Goal: Task Accomplishment & Management: Manage account settings

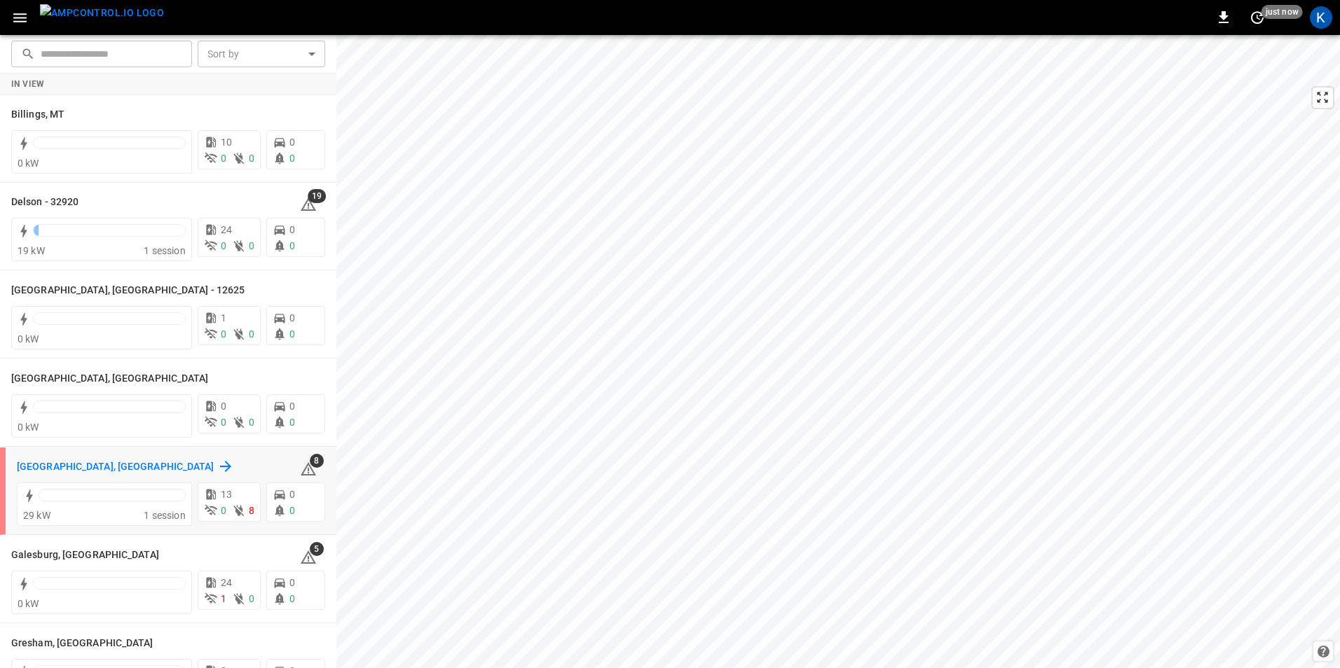
click at [84, 470] on h6 "[GEOGRAPHIC_DATA], [GEOGRAPHIC_DATA]" at bounding box center [116, 467] width 198 height 15
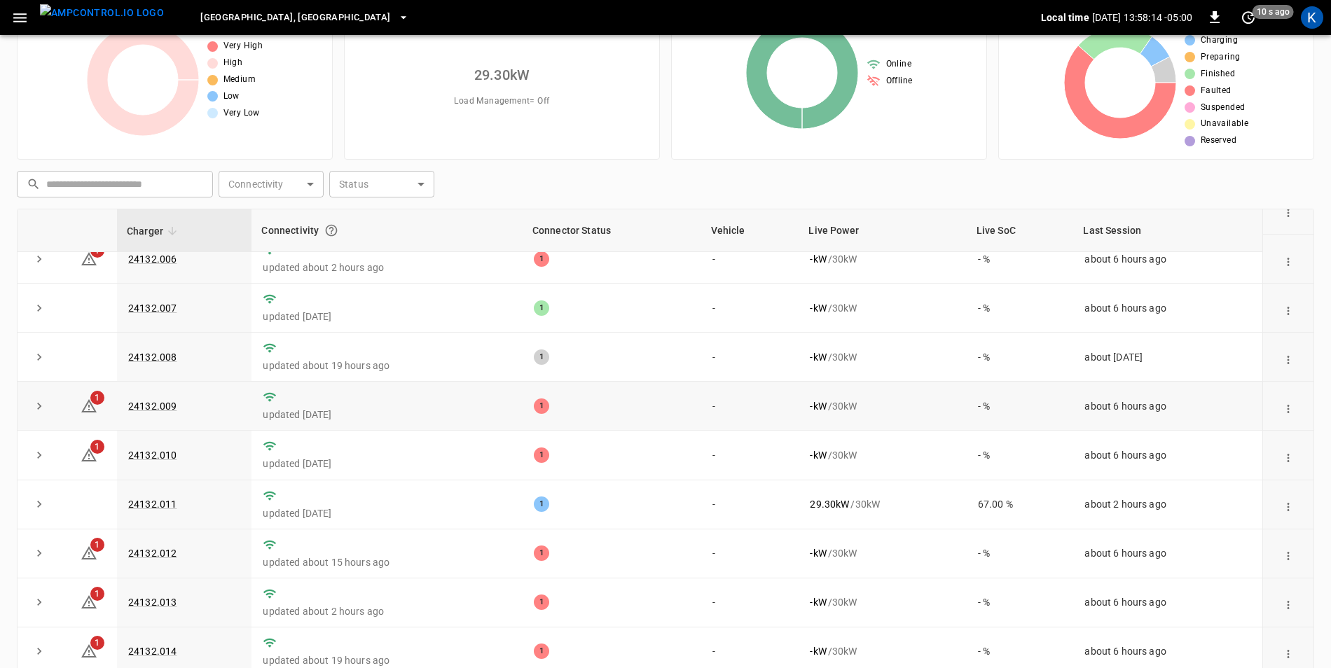
scroll to position [133, 0]
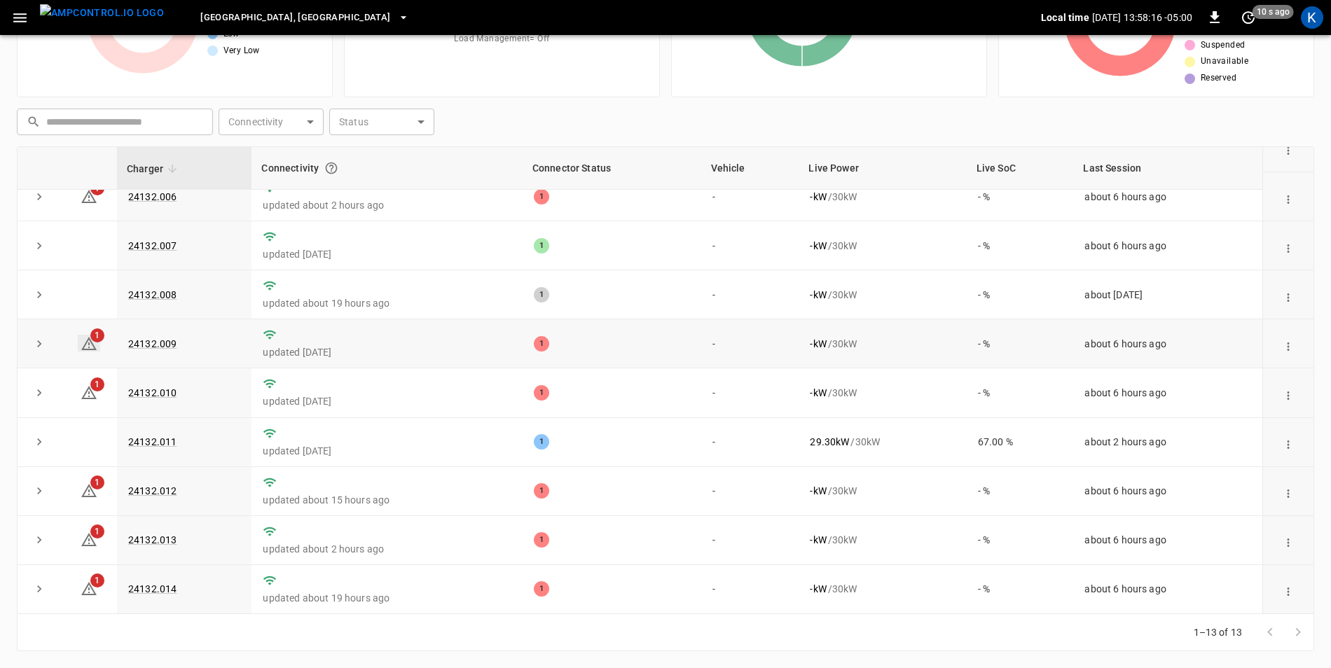
click at [85, 339] on icon at bounding box center [89, 344] width 17 height 17
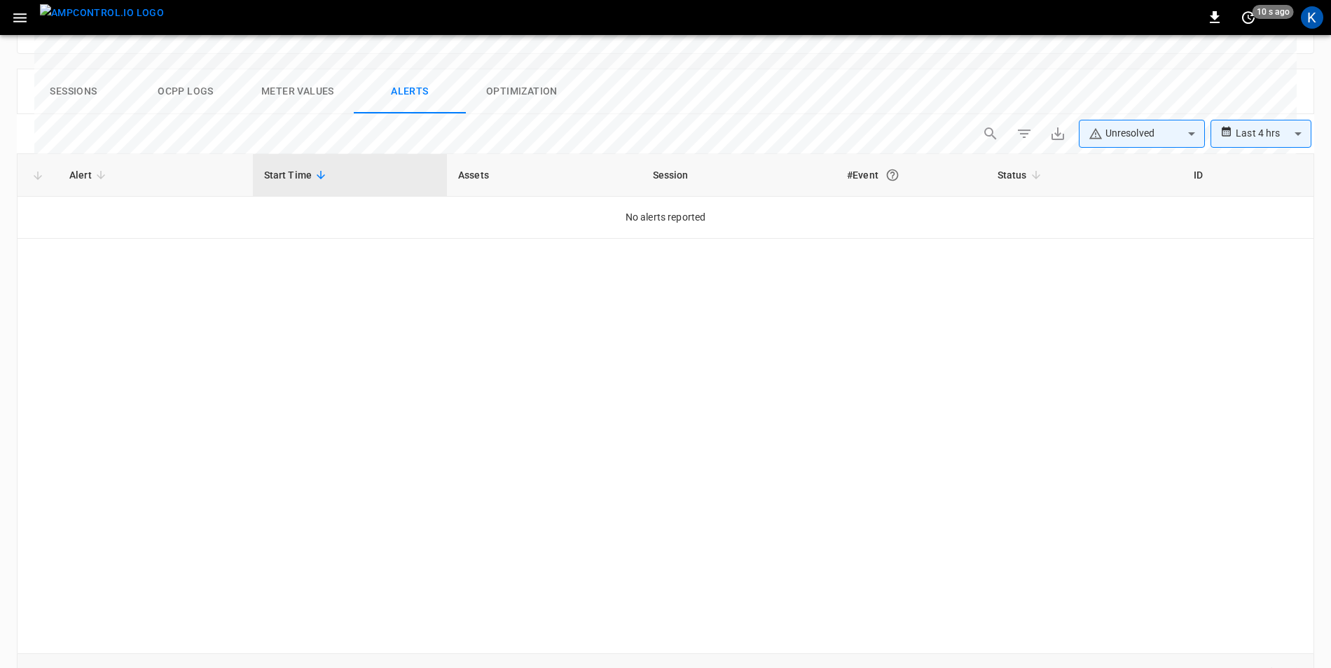
scroll to position [663, 0]
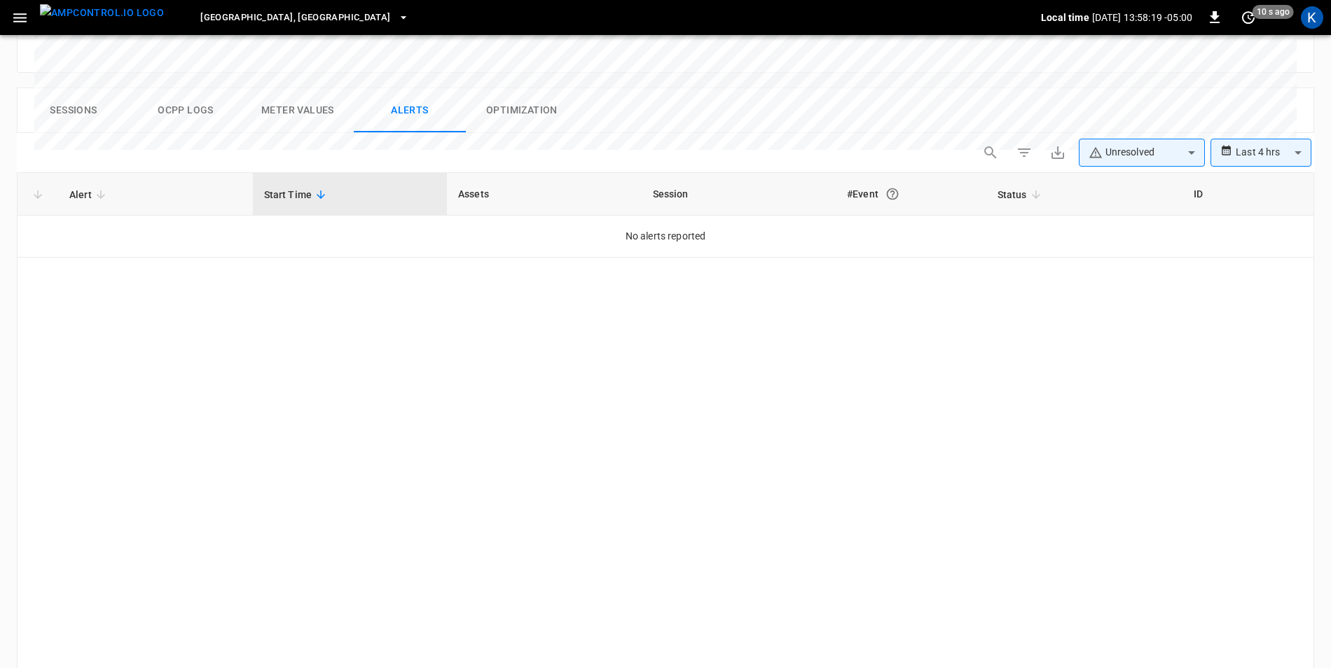
click at [1258, 114] on body "**********" at bounding box center [665, 37] width 1331 height 1401
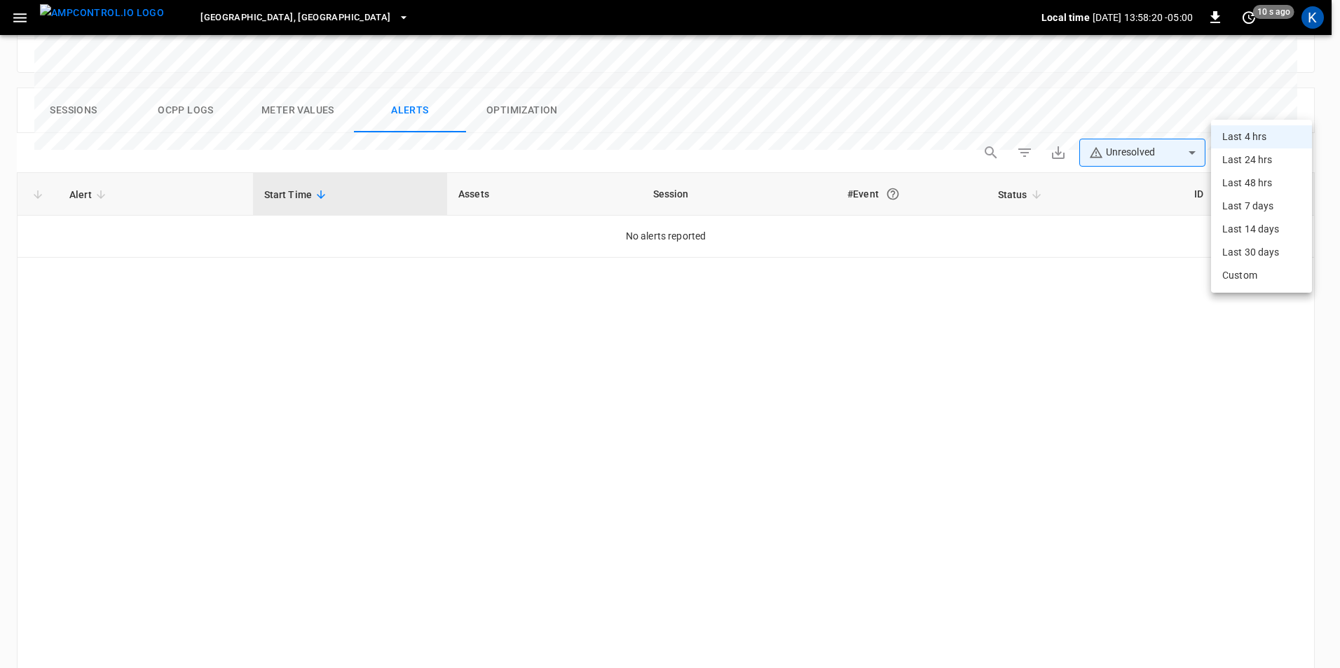
click at [1251, 163] on li "Last 24 hrs" at bounding box center [1261, 160] width 101 height 23
type input "**********"
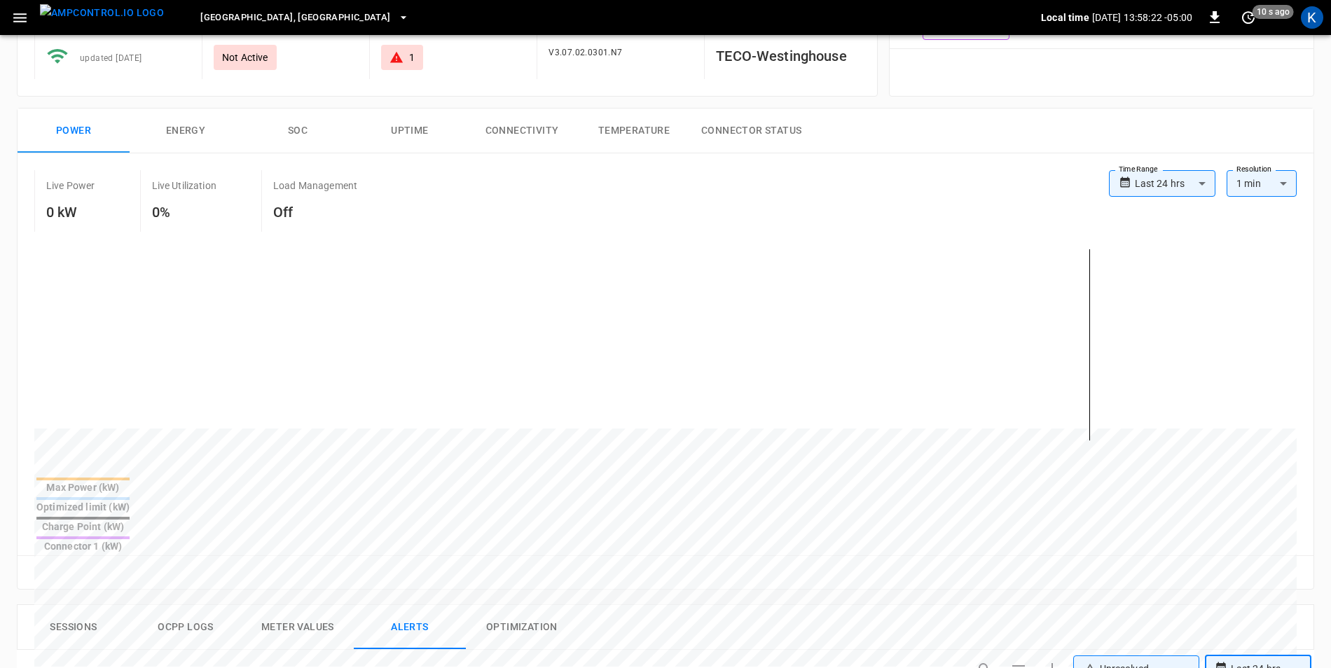
scroll to position [0, 0]
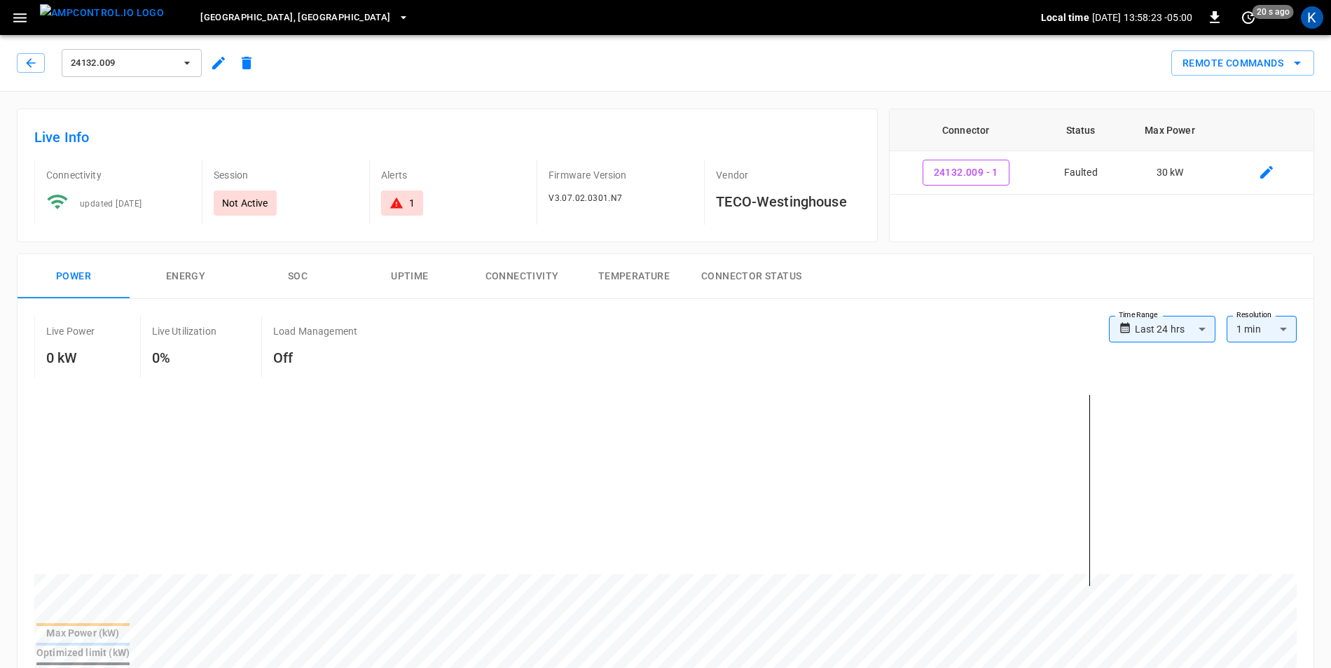
click at [223, 64] on icon "button" at bounding box center [218, 63] width 17 height 17
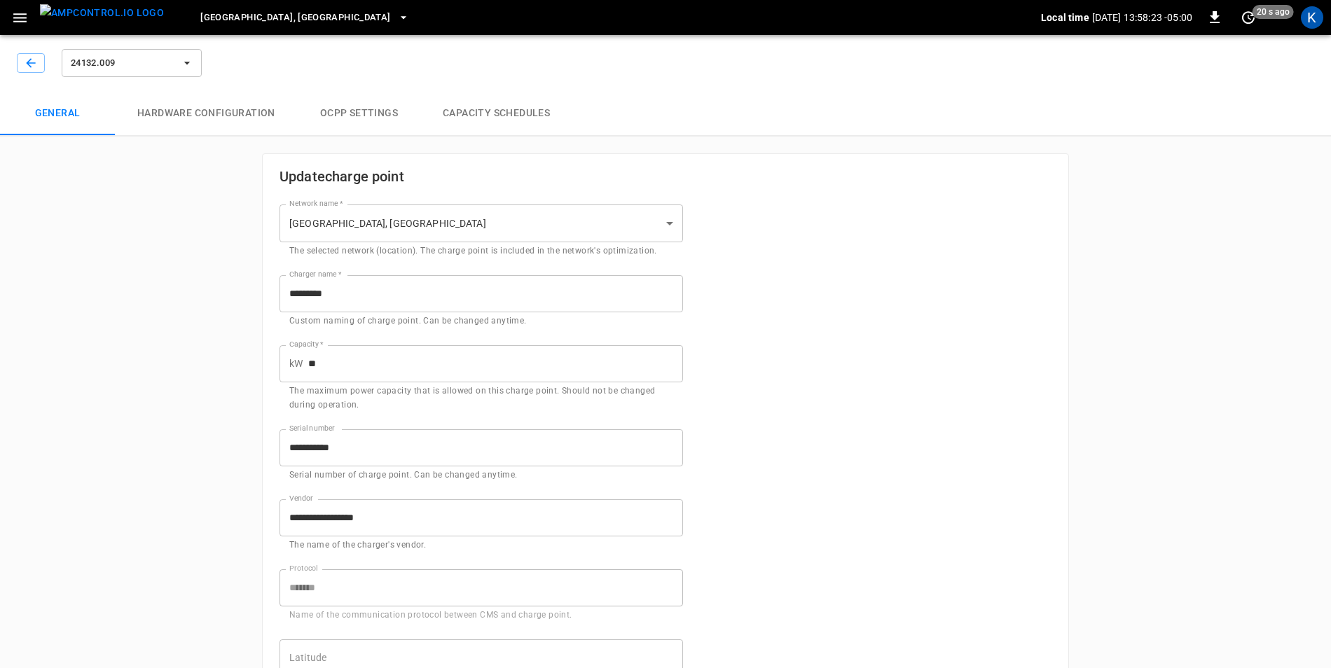
type input "**********"
click at [21, 64] on button "button" at bounding box center [31, 63] width 28 height 20
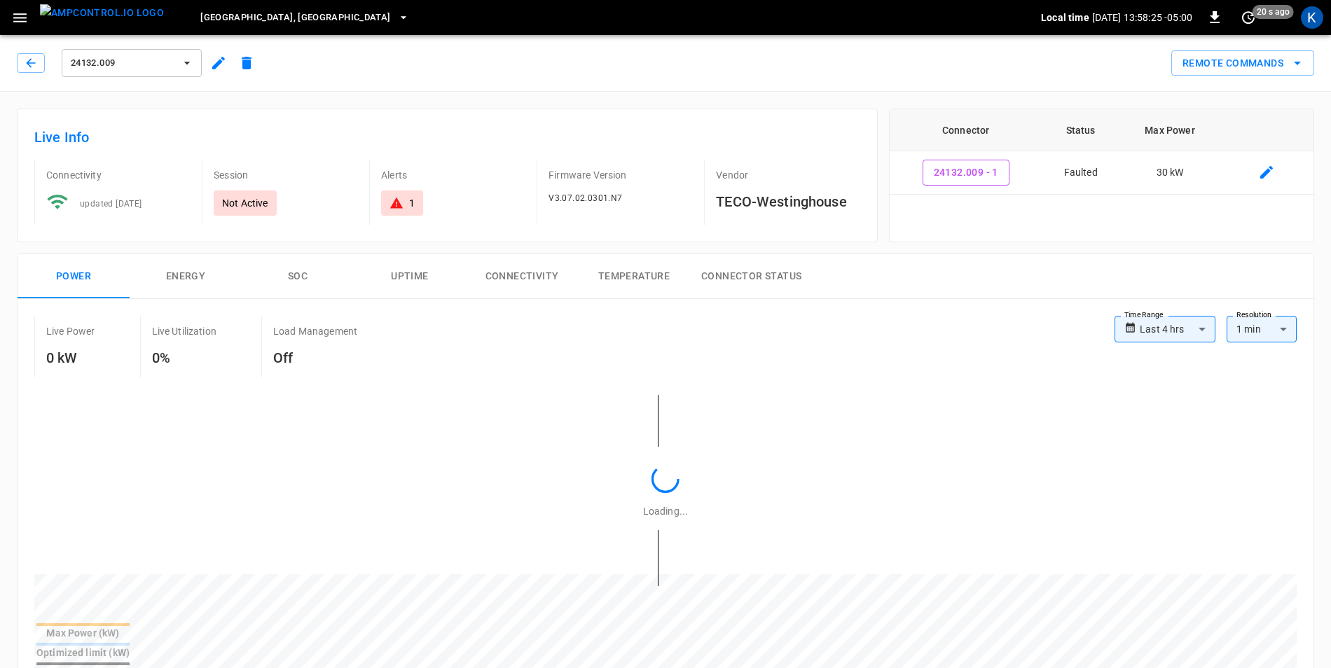
click at [21, 64] on button "button" at bounding box center [31, 63] width 28 height 20
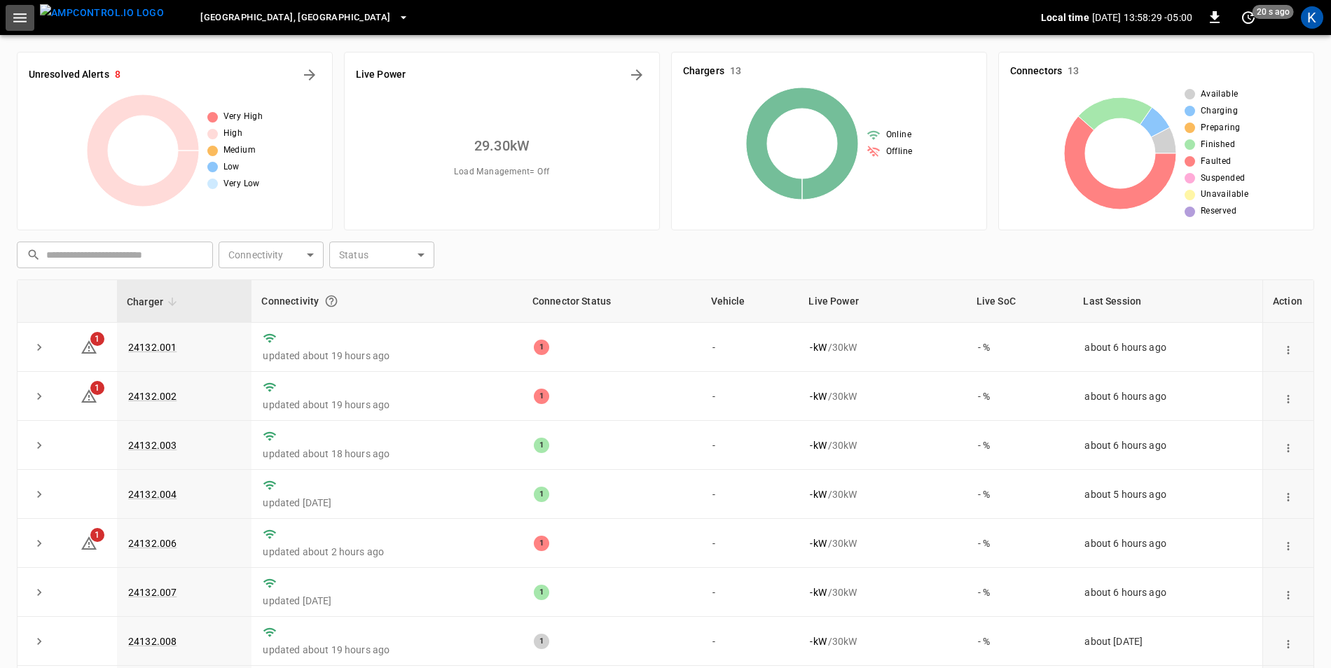
click at [18, 19] on icon "button" at bounding box center [20, 18] width 18 height 18
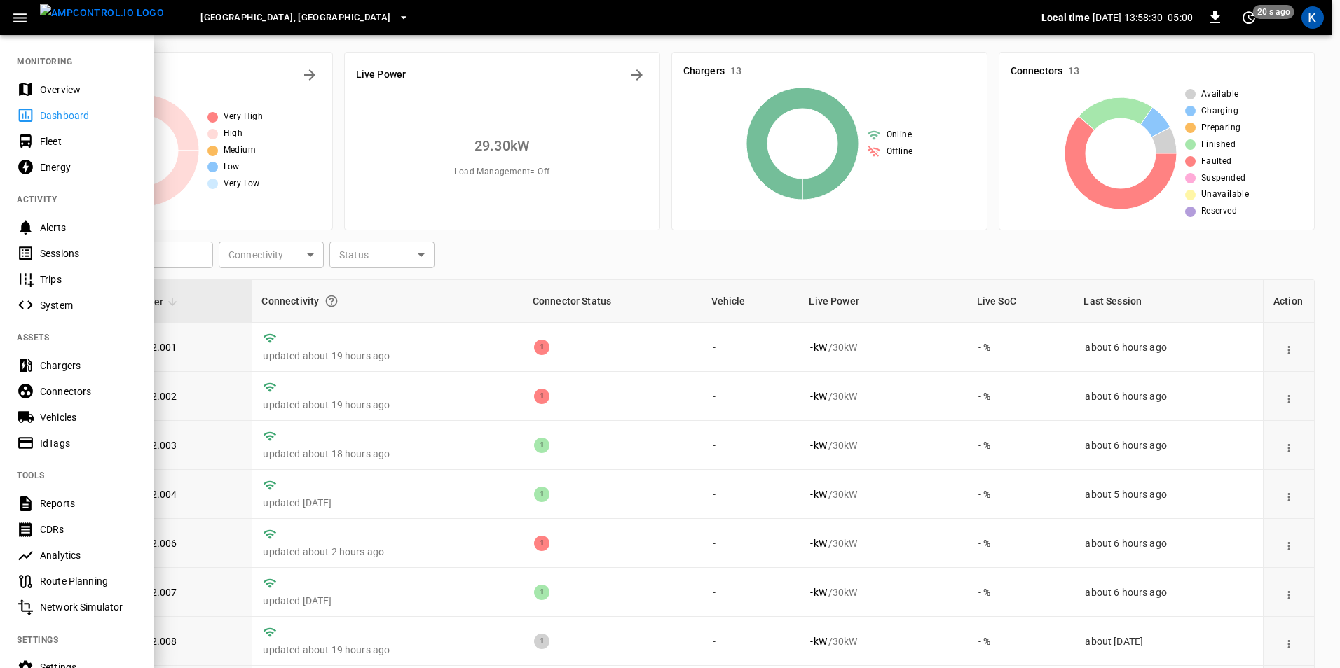
click at [71, 86] on div "Overview" at bounding box center [88, 90] width 97 height 14
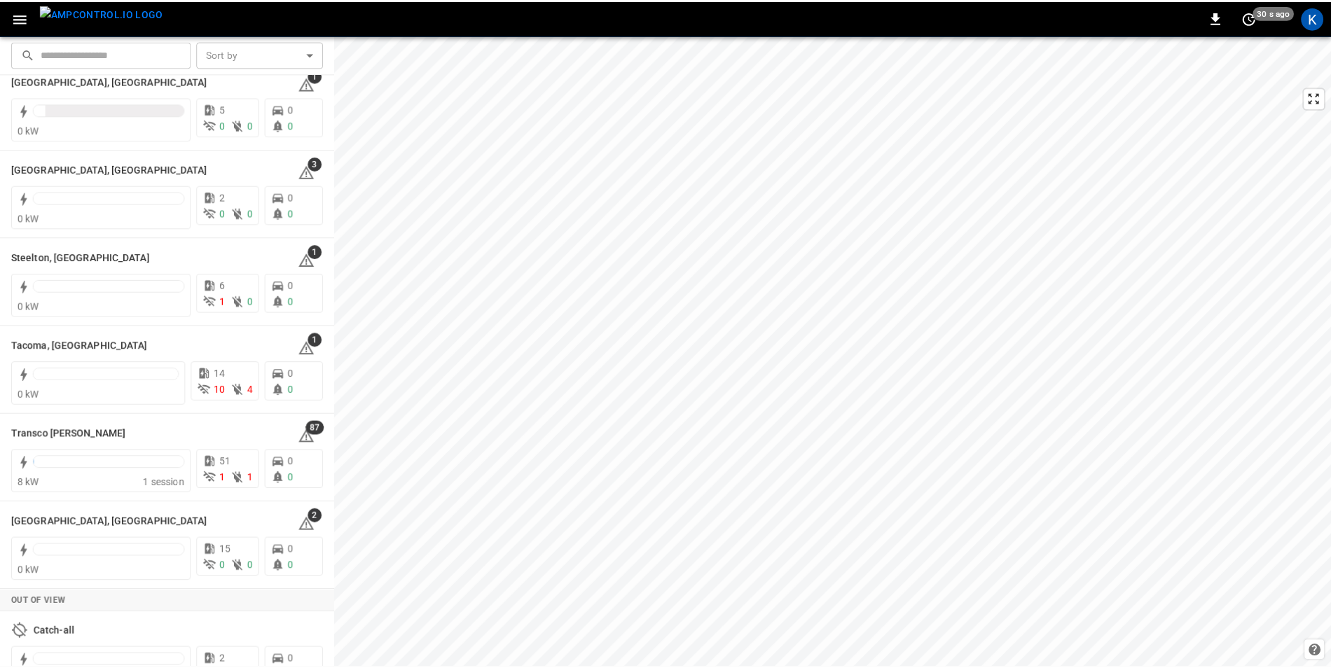
scroll to position [1809, 0]
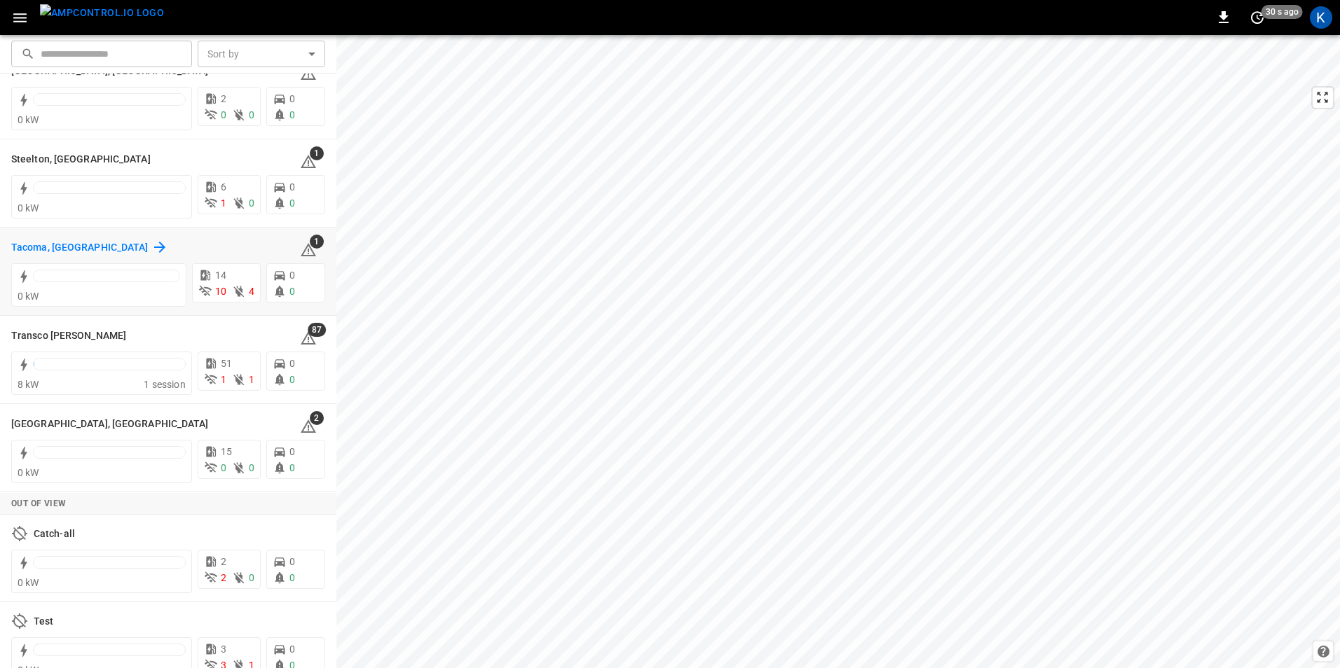
click at [37, 248] on h6 "Tacoma, [GEOGRAPHIC_DATA]" at bounding box center [79, 247] width 137 height 15
